Goal: Task Accomplishment & Management: Use online tool/utility

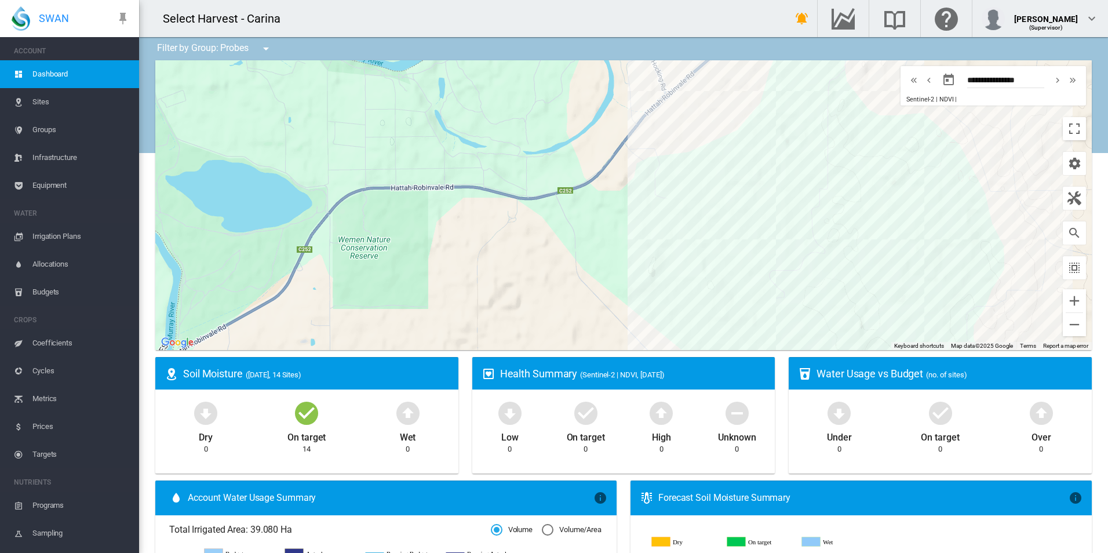
click at [68, 180] on span "Equipment" at bounding box center [80, 185] width 97 height 28
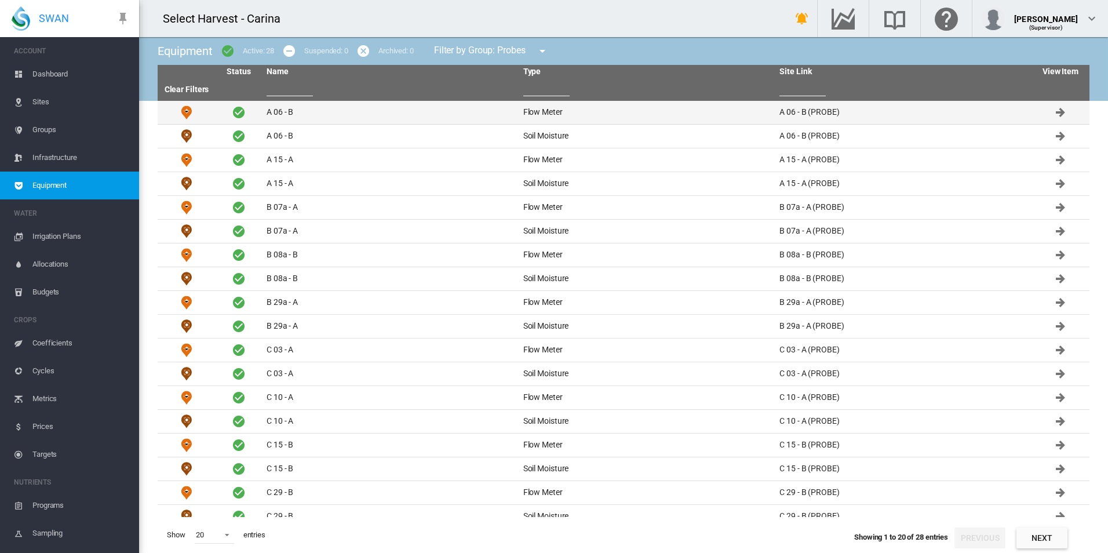
click at [543, 109] on td "Flow Meter" at bounding box center [646, 112] width 257 height 23
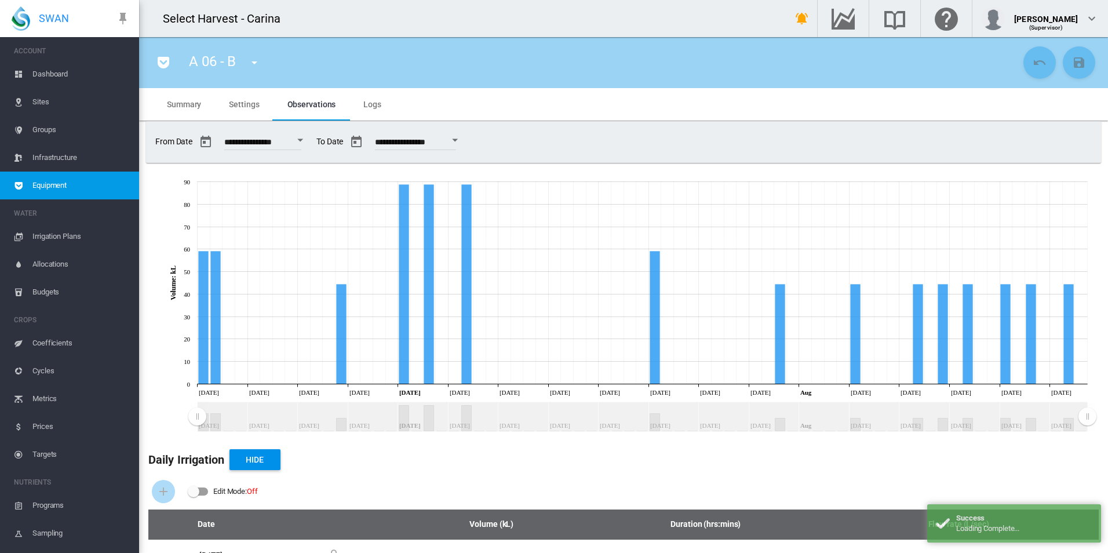
click at [247, 108] on span "Settings" at bounding box center [244, 104] width 30 height 9
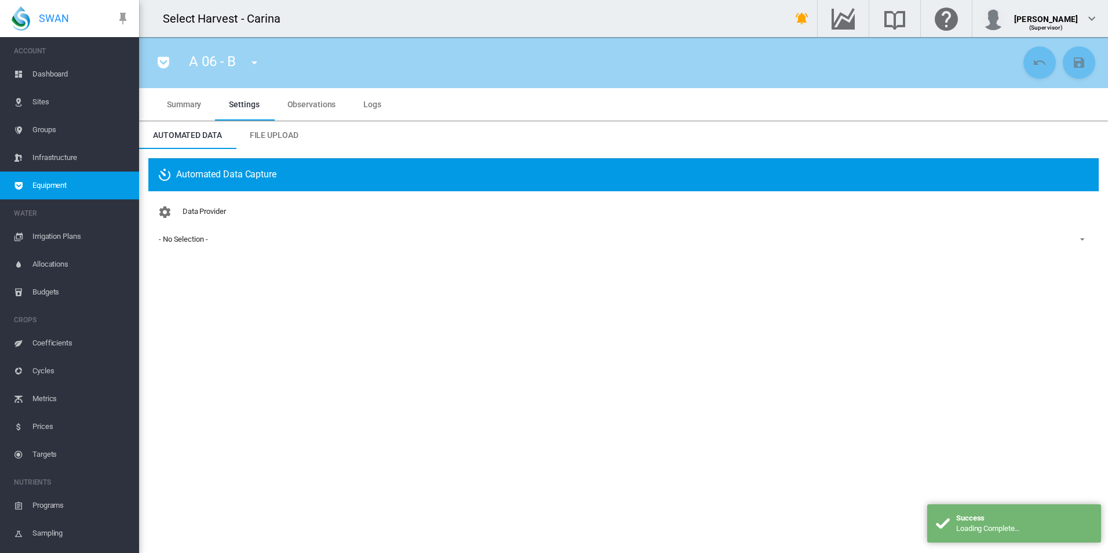
click at [265, 135] on span "File Upload" at bounding box center [274, 134] width 49 height 9
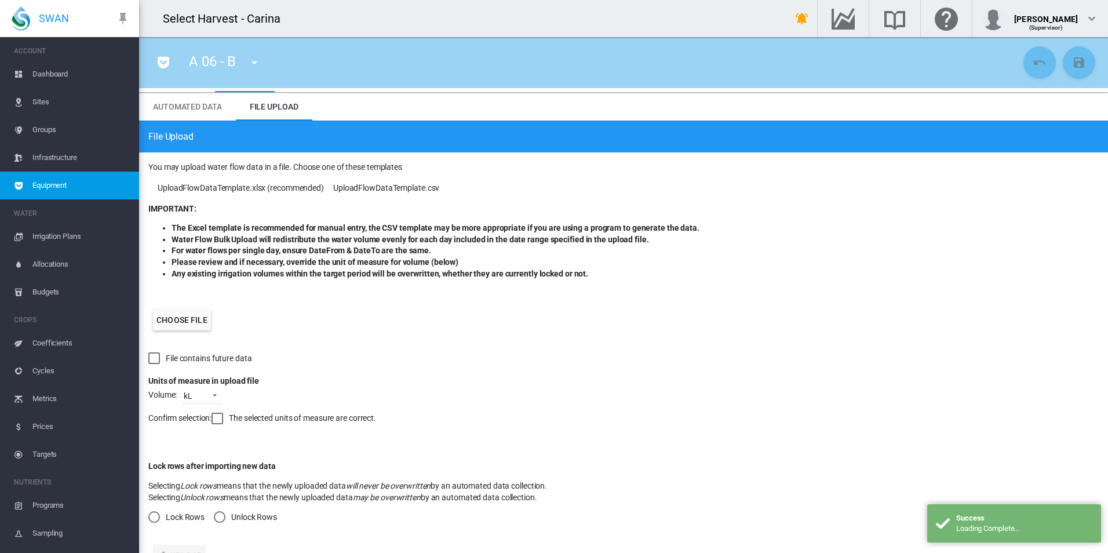
scroll to position [54, 0]
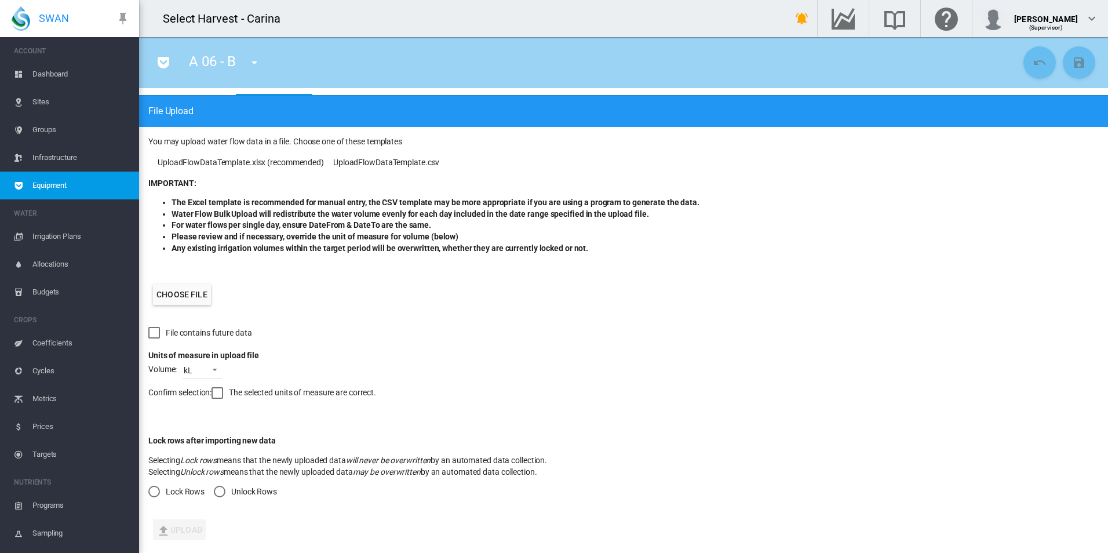
click at [180, 295] on label "Choose file" at bounding box center [182, 294] width 58 height 21
click at [0, 0] on input "Choose file" at bounding box center [0, 0] width 0 height 0
click at [215, 393] on div at bounding box center [217, 393] width 12 height 12
click at [152, 492] on div "Lock Rows" at bounding box center [154, 491] width 12 height 12
click at [194, 527] on button "Upload" at bounding box center [179, 529] width 53 height 21
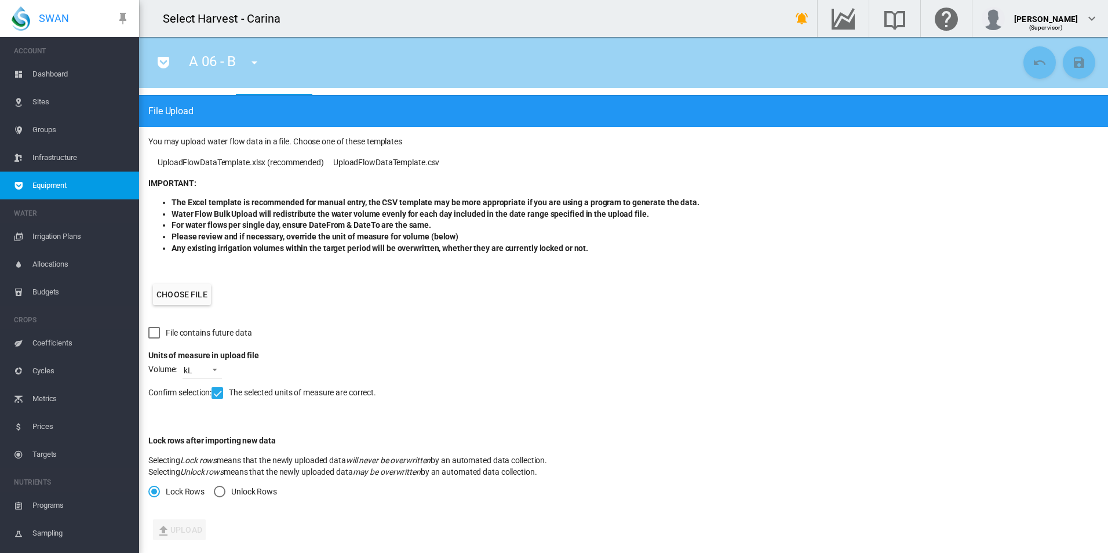
click at [50, 232] on span "Irrigation Plans" at bounding box center [80, 236] width 97 height 28
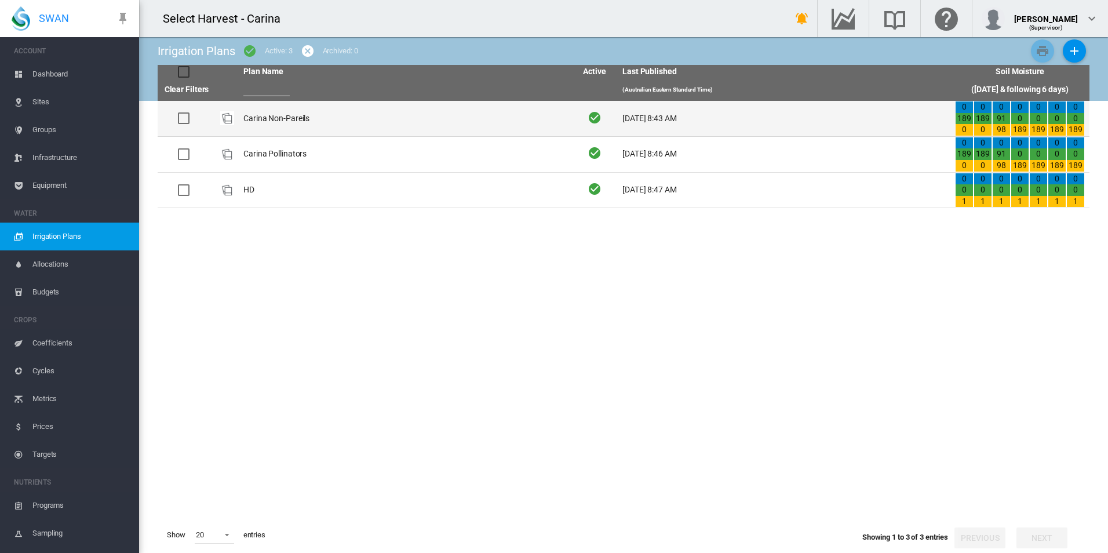
click at [275, 122] on td "Carina Non-Pareils" at bounding box center [405, 118] width 333 height 35
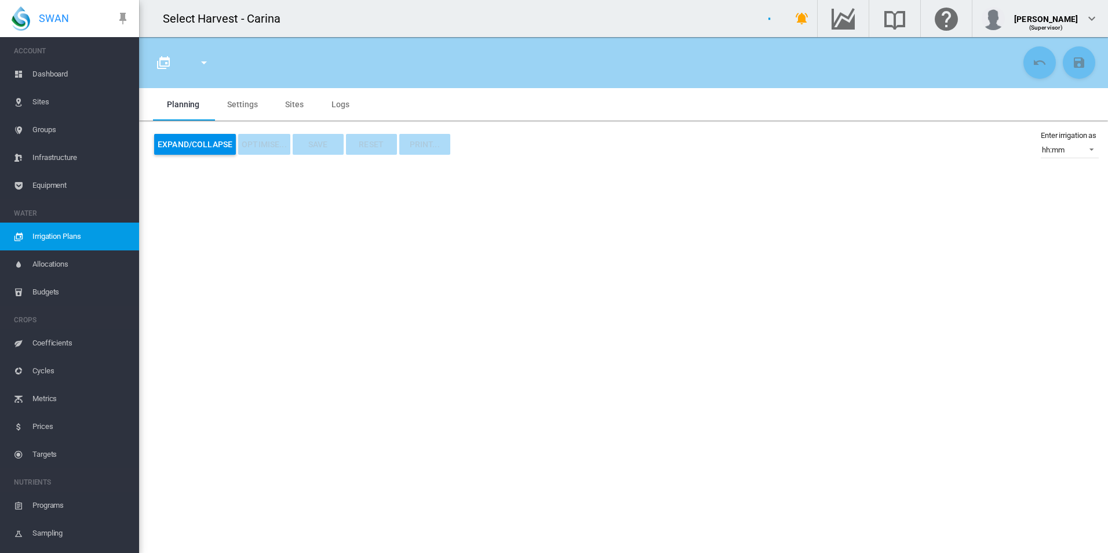
type input "**********"
type input "*"
type input "*******"
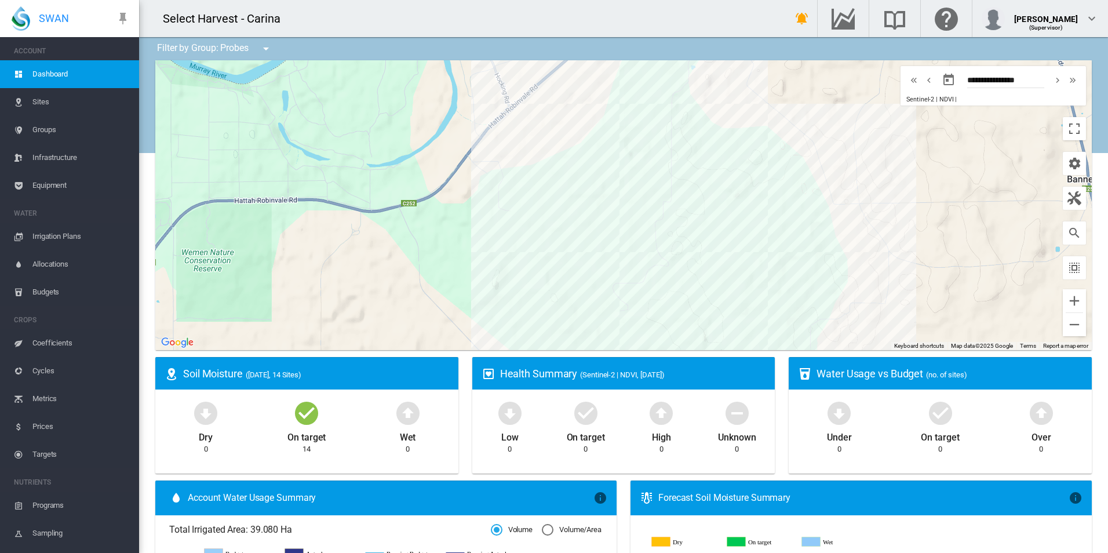
scroll to position [232, 0]
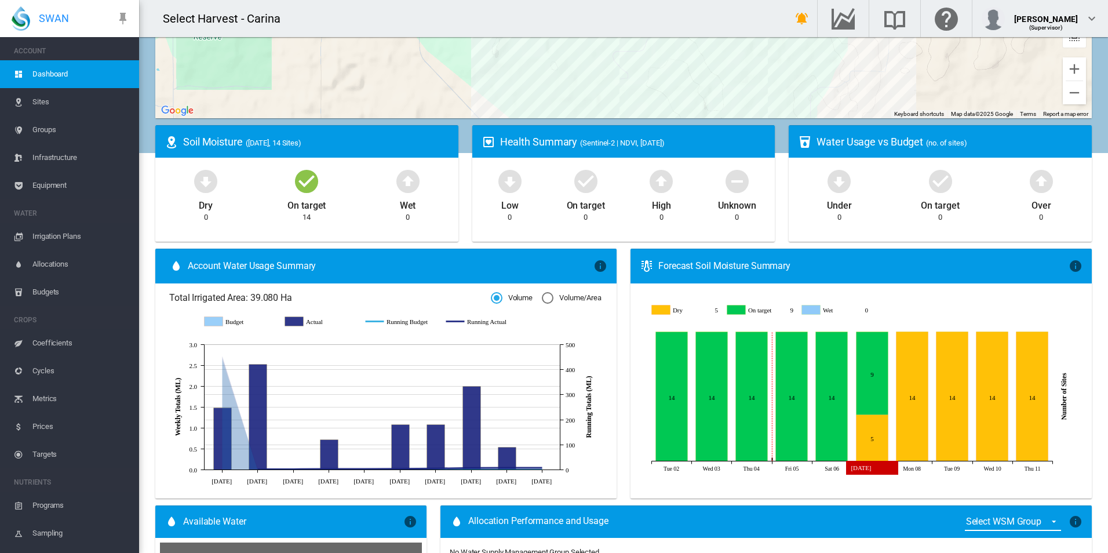
click at [864, 381] on icon "On target Sep 07, 2025 9" at bounding box center [872, 373] width 32 height 83
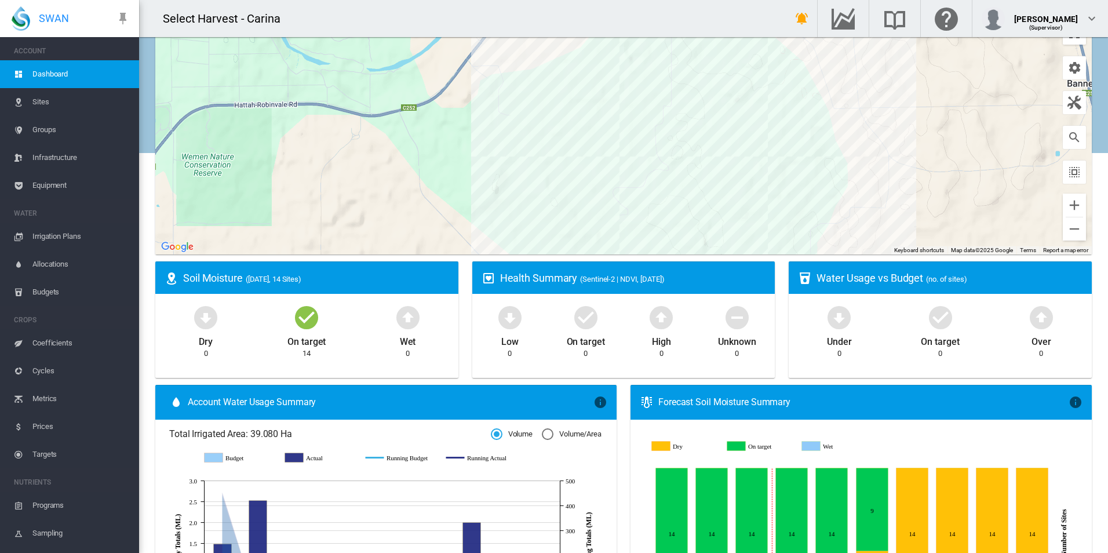
scroll to position [0, 0]
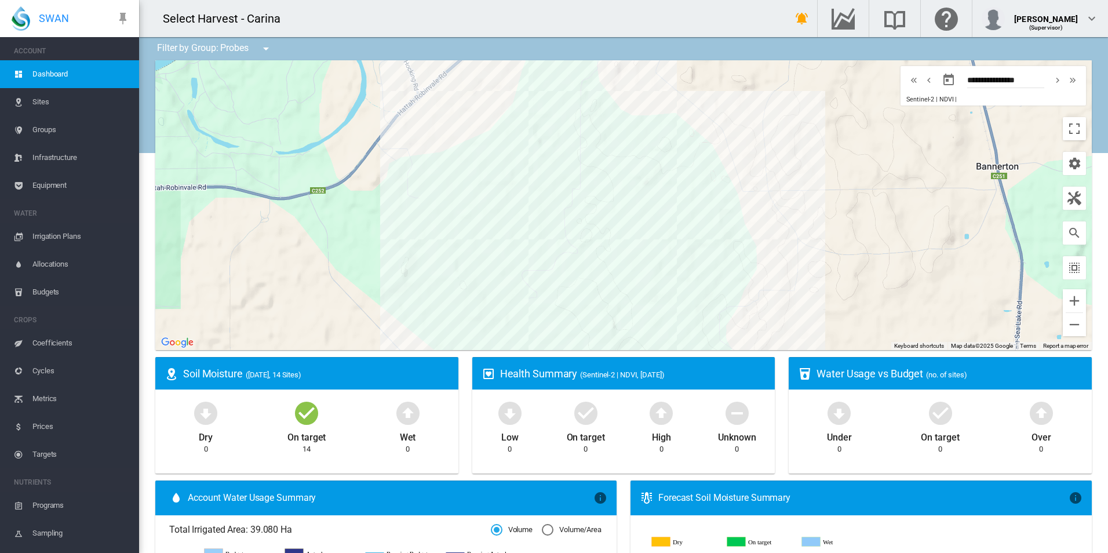
drag, startPoint x: 649, startPoint y: 219, endPoint x: 515, endPoint y: 202, distance: 135.5
click at [515, 202] on div at bounding box center [623, 205] width 936 height 290
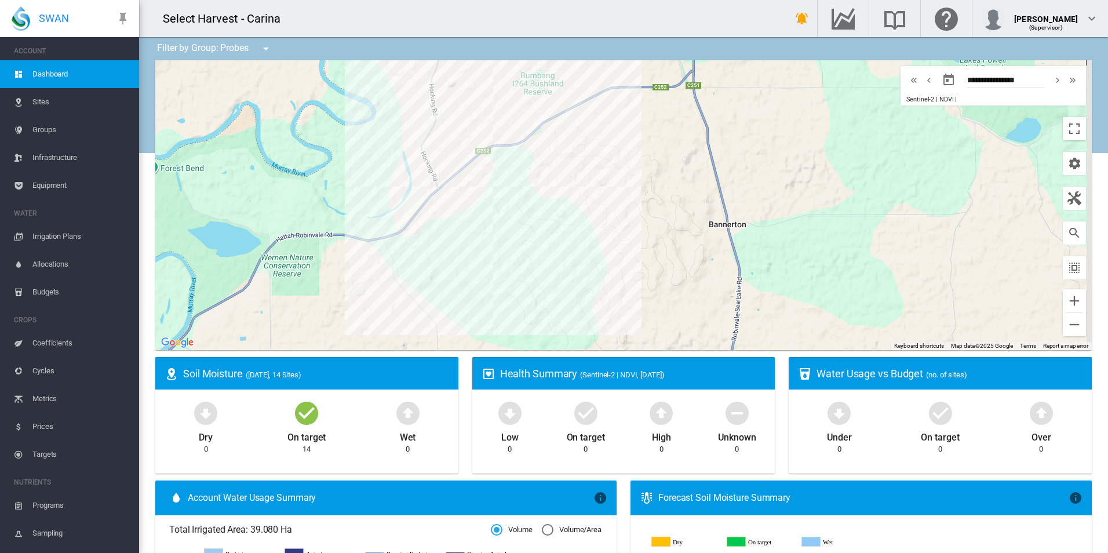
drag, startPoint x: 527, startPoint y: 199, endPoint x: 512, endPoint y: 239, distance: 42.7
click at [512, 239] on div at bounding box center [623, 205] width 936 height 290
